Goal: Task Accomplishment & Management: Manage account settings

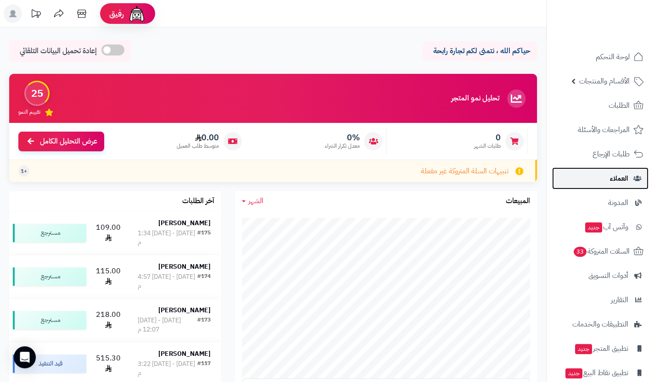
click at [618, 174] on span "العملاء" at bounding box center [619, 178] width 18 height 13
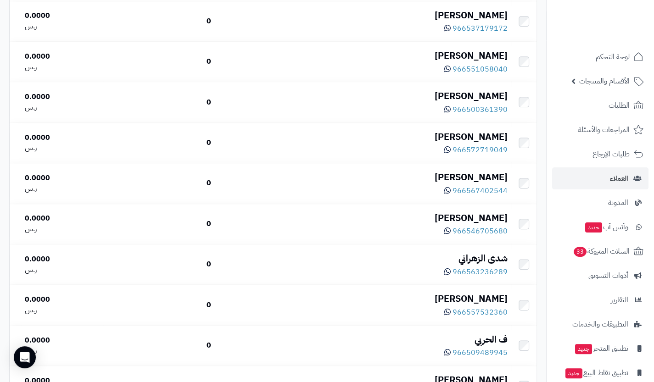
scroll to position [323, 0]
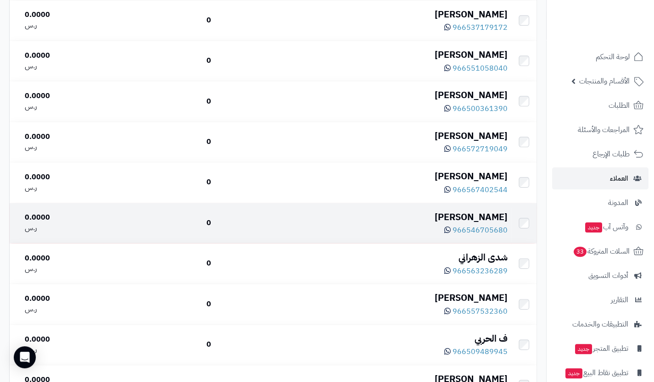
click at [487, 215] on div "[PERSON_NAME]" at bounding box center [362, 217] width 289 height 13
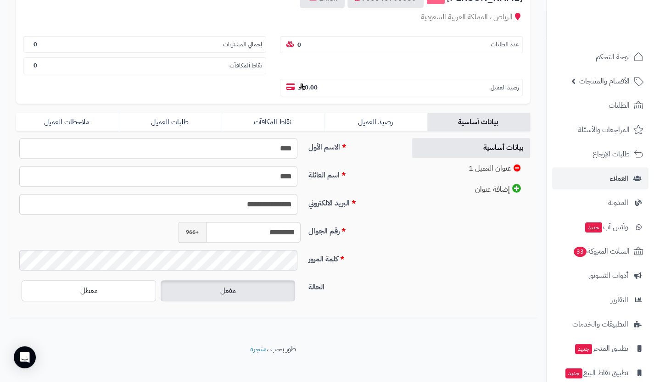
scroll to position [128, 0]
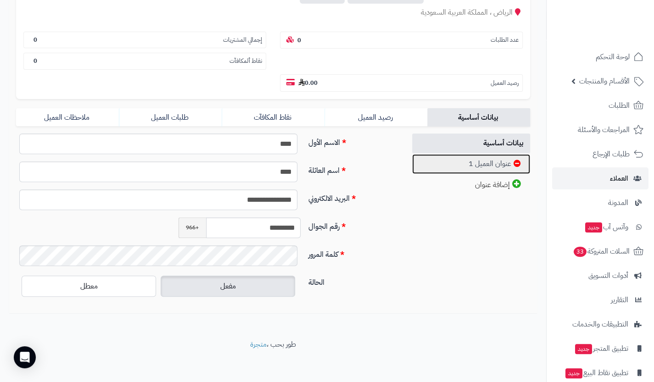
click at [490, 156] on link "عنوان العميل 1" at bounding box center [471, 164] width 118 height 20
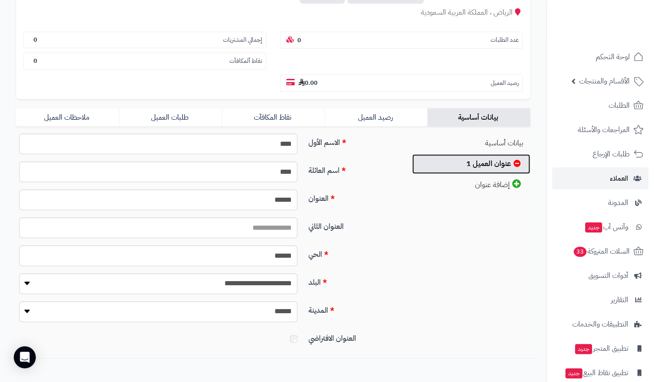
scroll to position [0, 0]
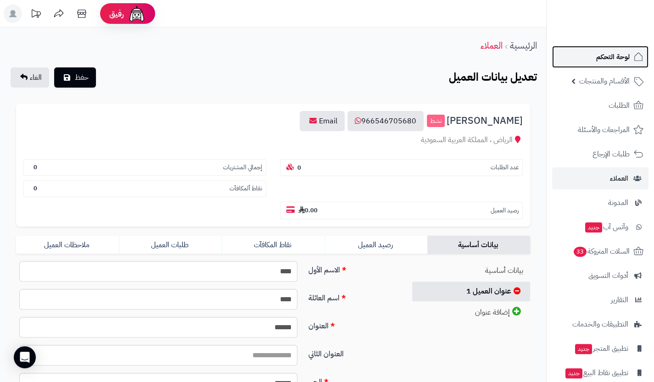
click at [599, 48] on link "لوحة التحكم" at bounding box center [600, 57] width 96 height 22
